Goal: Task Accomplishment & Management: Use online tool/utility

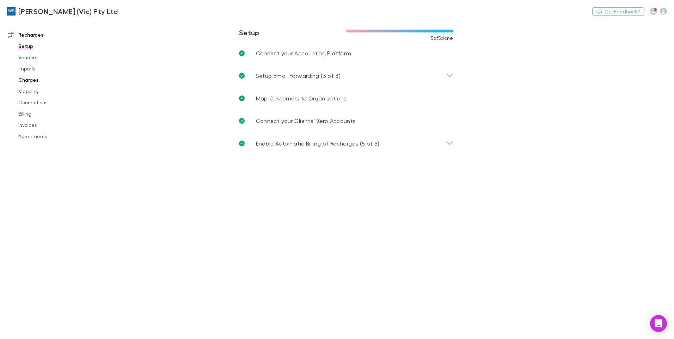
click at [35, 81] on link "Charges" at bounding box center [53, 79] width 84 height 11
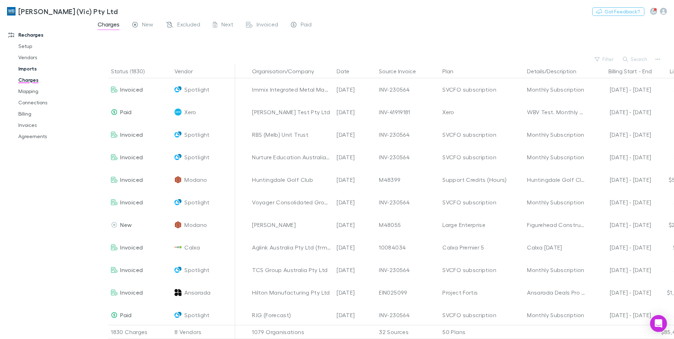
click at [32, 70] on link "Imports" at bounding box center [53, 68] width 84 height 11
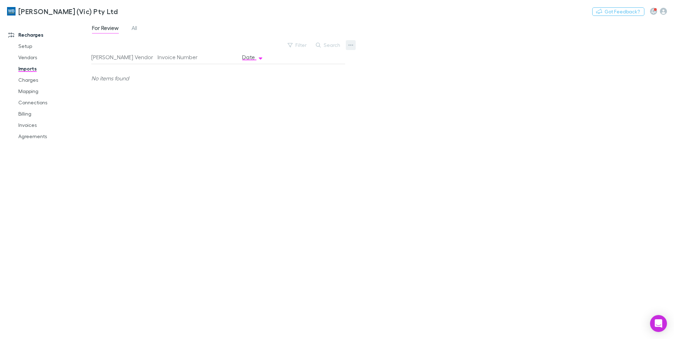
click at [347, 43] on button "button" at bounding box center [351, 45] width 10 height 10
click at [342, 60] on p "Custom CSV Import" at bounding box center [308, 59] width 86 height 8
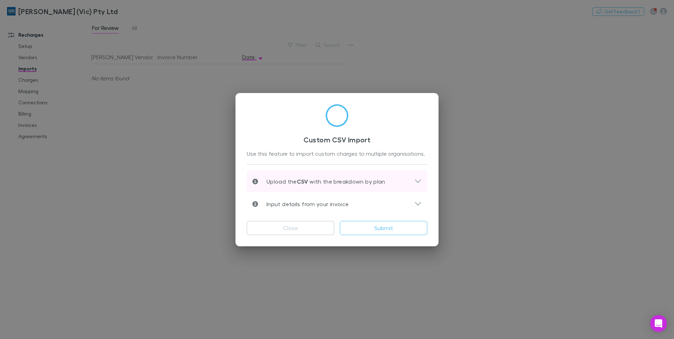
click at [421, 178] on icon at bounding box center [417, 181] width 7 height 8
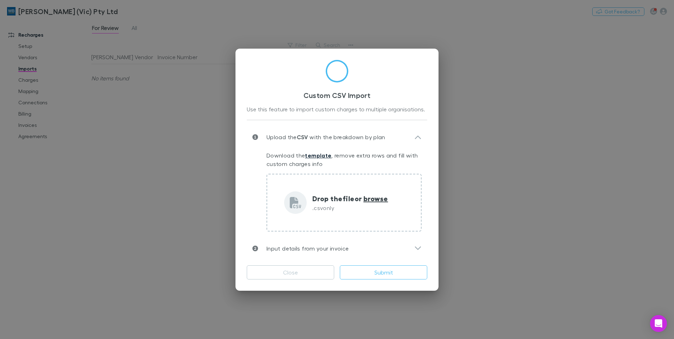
click at [327, 156] on link "template" at bounding box center [318, 155] width 26 height 7
click at [314, 273] on button "Close" at bounding box center [290, 273] width 87 height 14
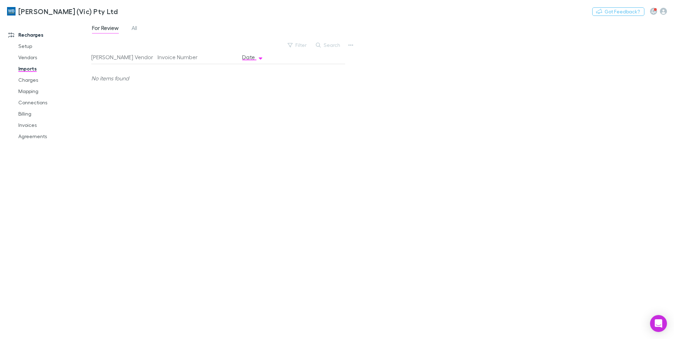
click at [467, 71] on div "For Review All Filter Search [PERSON_NAME] Vendor Invoice Number Date No items …" at bounding box center [382, 180] width 583 height 320
